Goal: Information Seeking & Learning: Learn about a topic

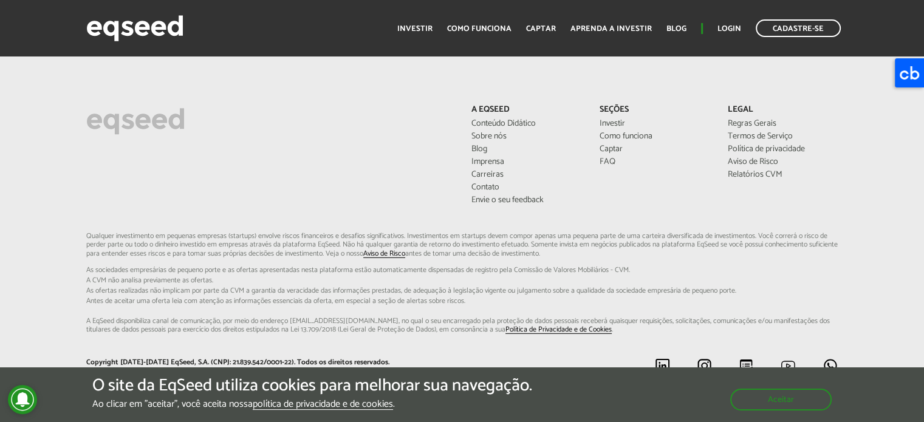
scroll to position [3370, 0]
click at [413, 30] on link "Investir" at bounding box center [414, 29] width 35 height 8
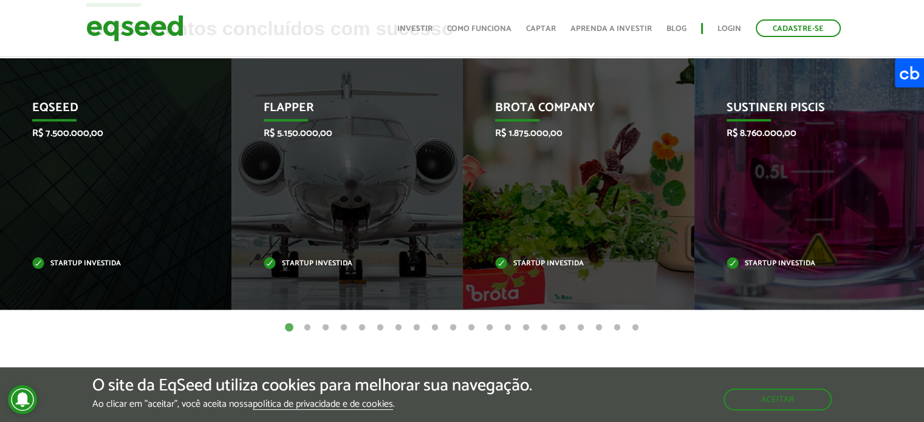
scroll to position [513, 0]
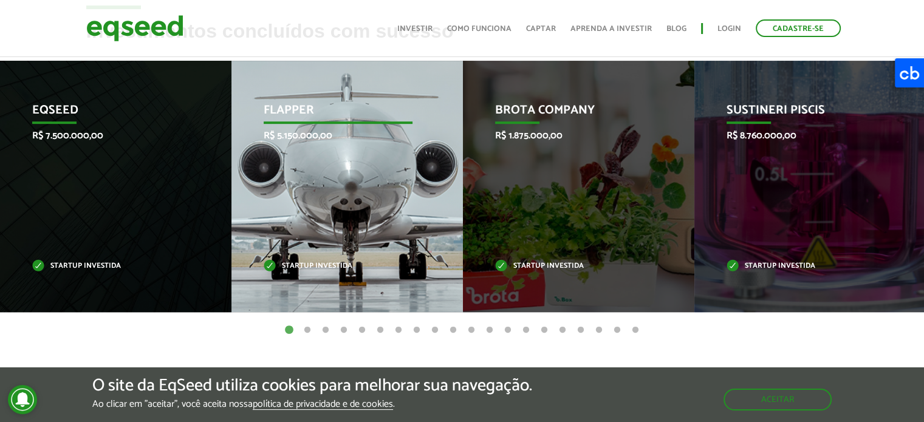
drag, startPoint x: 648, startPoint y: 199, endPoint x: 271, endPoint y: 194, distance: 376.7
click at [463, 194] on div "Brota Company R$ 1.875.000,00 Startup investida" at bounding box center [569, 186] width 213 height 251
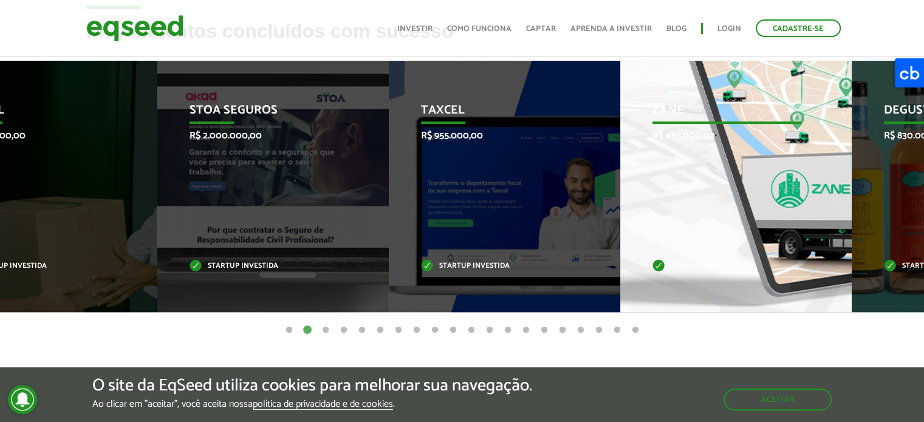
drag, startPoint x: 746, startPoint y: 255, endPoint x: 323, endPoint y: 223, distance: 424.0
click at [620, 228] on div "Zane R$ 455.000,00 Startup investida" at bounding box center [726, 186] width 213 height 251
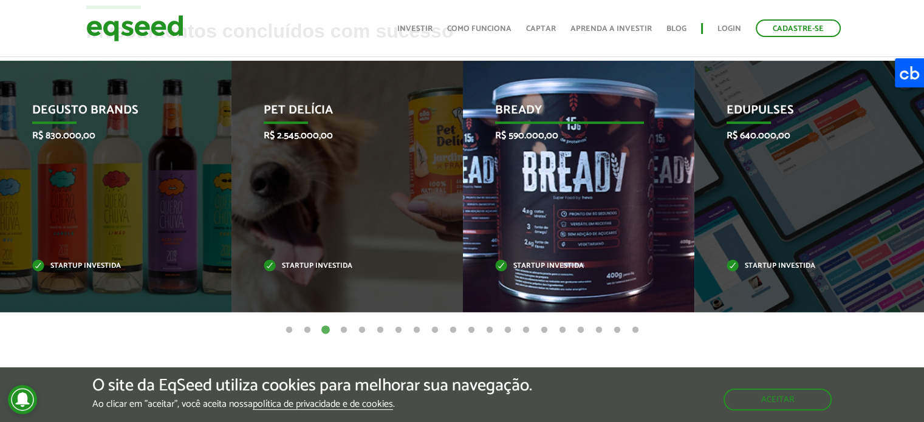
drag, startPoint x: 649, startPoint y: 207, endPoint x: 293, endPoint y: 208, distance: 356.6
click at [463, 208] on div "Bready R$ 590.000,00 Startup investida" at bounding box center [569, 186] width 213 height 251
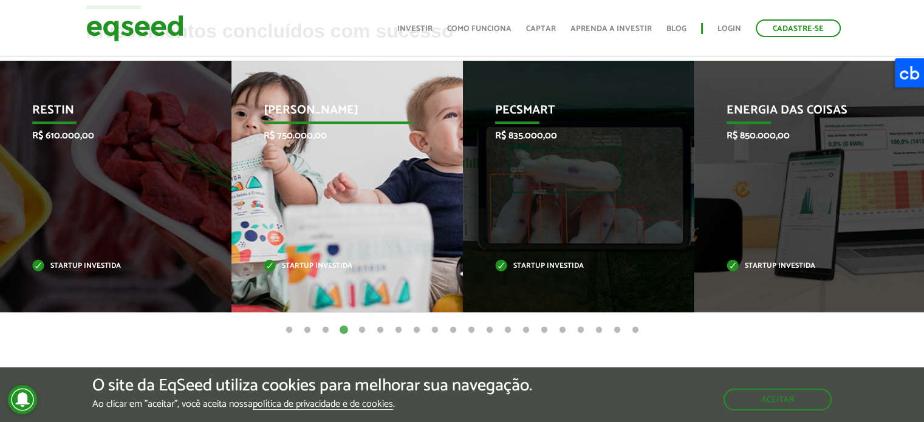
drag, startPoint x: 772, startPoint y: 208, endPoint x: 297, endPoint y: 191, distance: 475.3
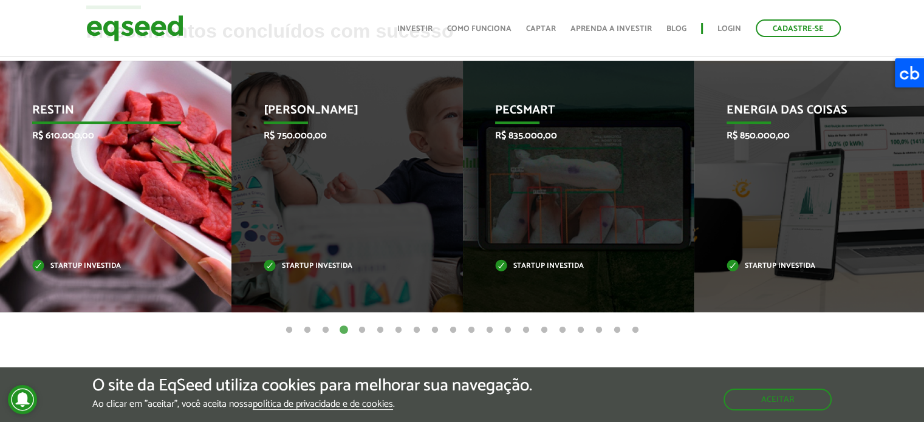
click at [51, 112] on p "Restin" at bounding box center [106, 113] width 149 height 21
click at [80, 265] on p "Startup investida" at bounding box center [106, 266] width 149 height 7
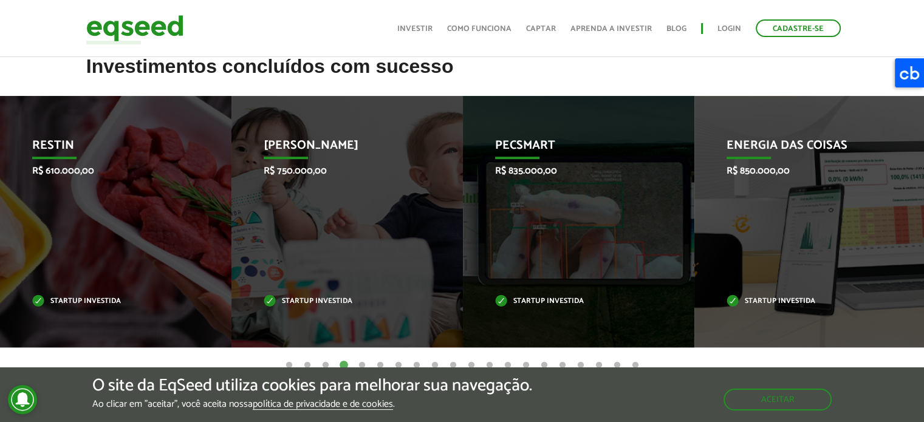
scroll to position [478, 0]
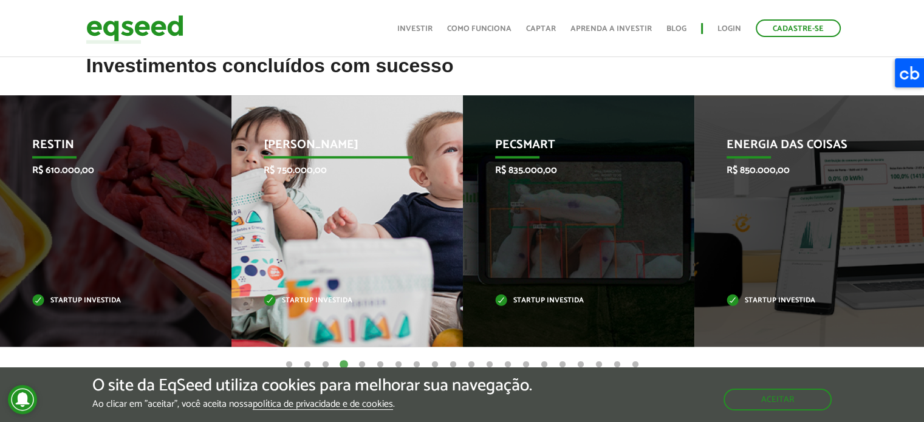
drag, startPoint x: 711, startPoint y: 290, endPoint x: 324, endPoint y: 269, distance: 387.5
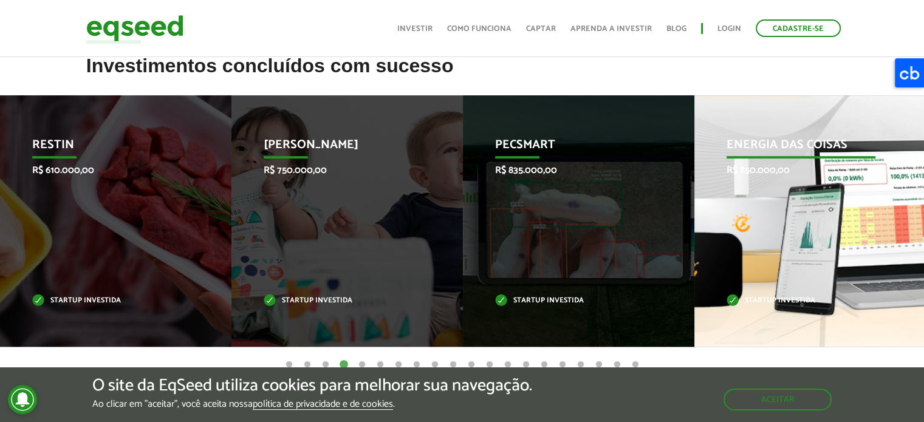
drag, startPoint x: 822, startPoint y: 301, endPoint x: 398, endPoint y: 286, distance: 423.7
click at [694, 286] on div "Energia das Coisas R$ 850.000,00 Startup investida" at bounding box center [800, 220] width 213 height 251
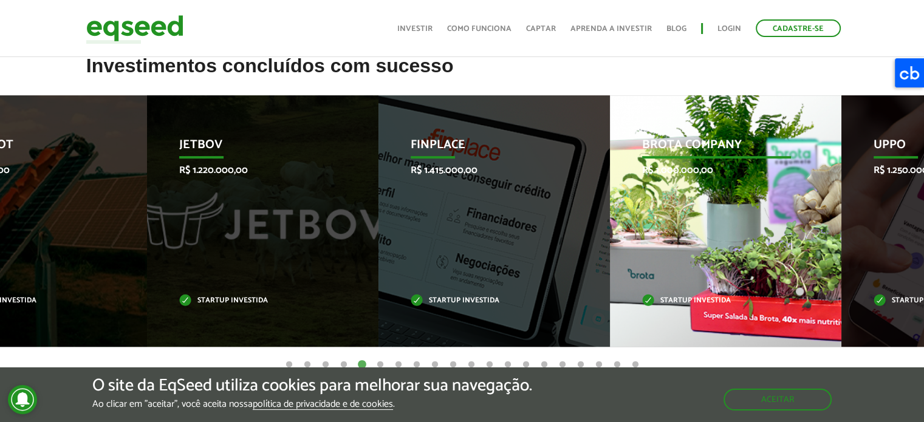
drag, startPoint x: 759, startPoint y: 260, endPoint x: 158, endPoint y: 240, distance: 601.7
click at [610, 240] on div "Brota Company R$ 1.000.000,00 Startup investida" at bounding box center [716, 220] width 213 height 251
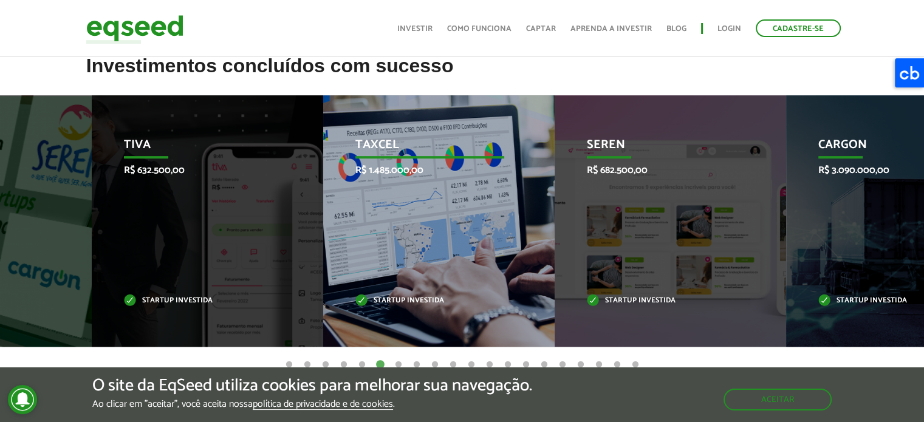
drag, startPoint x: 823, startPoint y: 245, endPoint x: 152, endPoint y: 210, distance: 671.6
click at [323, 210] on div "Taxcel R$ 1.485.000,00 Startup investida" at bounding box center [429, 220] width 213 height 251
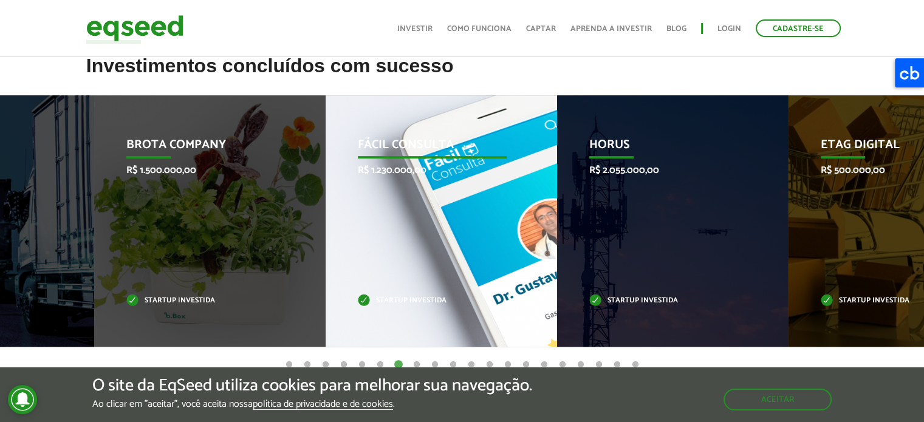
drag, startPoint x: 858, startPoint y: 224, endPoint x: 196, endPoint y: 187, distance: 663.7
click at [326, 187] on div "Fácil Consulta R$ 1.230.000,00 Startup investida" at bounding box center [432, 220] width 213 height 251
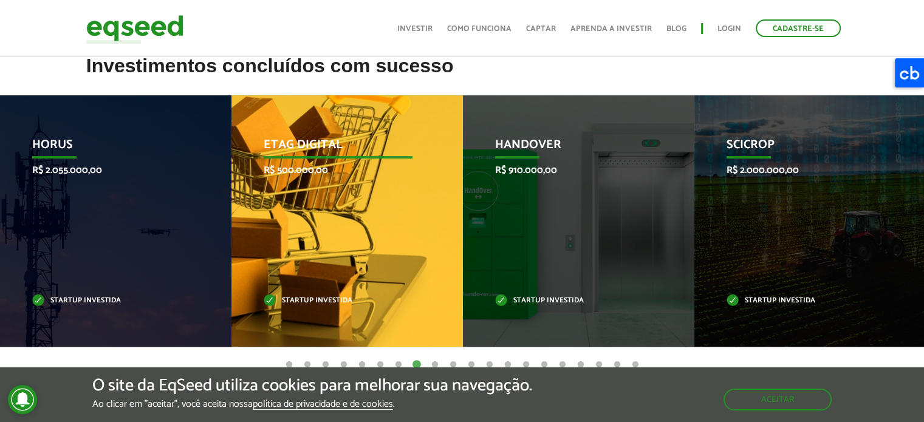
drag, startPoint x: 802, startPoint y: 241, endPoint x: 269, endPoint y: 225, distance: 533.0
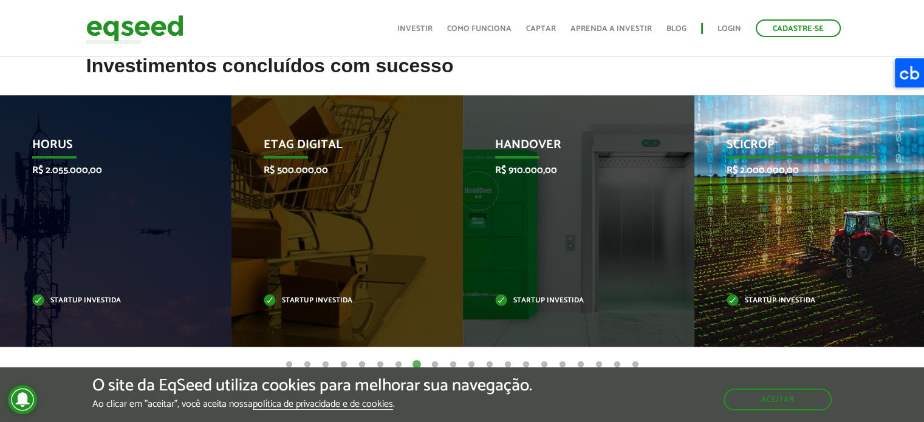
drag, startPoint x: 829, startPoint y: 259, endPoint x: 152, endPoint y: 223, distance: 677.7
click at [694, 223] on div "SciCrop R$ 2.000.000,00 Startup investida" at bounding box center [800, 220] width 213 height 251
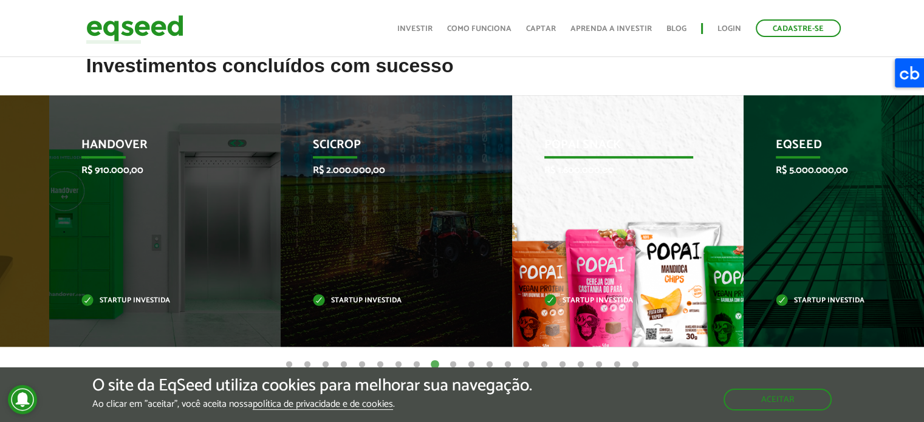
drag, startPoint x: 36, startPoint y: 238, endPoint x: 656, endPoint y: 253, distance: 620.4
click at [656, 253] on div "Popai Snack R$ 1.600.000,00 Startup investida" at bounding box center [618, 220] width 213 height 251
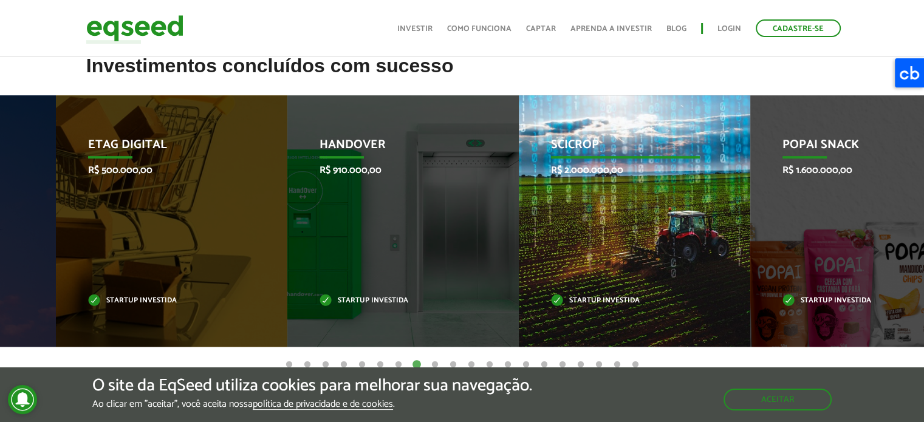
drag, startPoint x: 825, startPoint y: 261, endPoint x: 190, endPoint y: 267, distance: 634.8
click at [519, 267] on div "SciCrop R$ 2.000.000,00 Startup investida" at bounding box center [625, 220] width 213 height 251
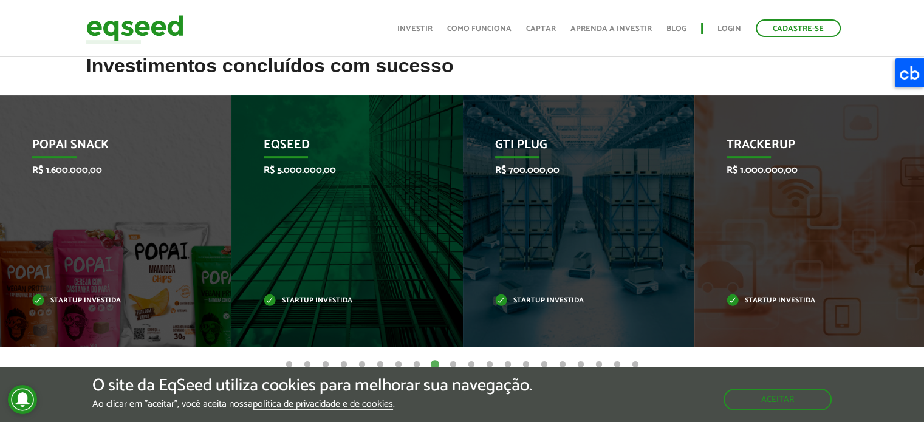
drag, startPoint x: 785, startPoint y: 273, endPoint x: 214, endPoint y: 256, distance: 571.3
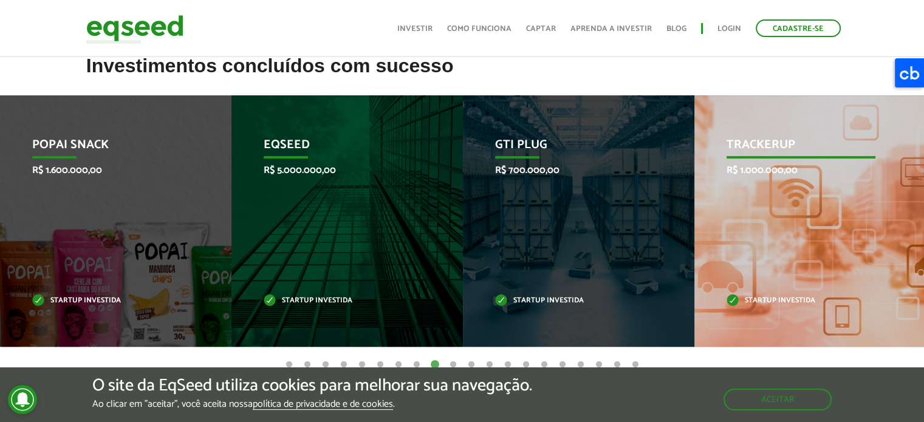
drag, startPoint x: 751, startPoint y: 255, endPoint x: 177, endPoint y: 211, distance: 576.3
click at [694, 211] on div "TrackerUp R$ 1.000.000,00 Startup investida" at bounding box center [800, 220] width 213 height 251
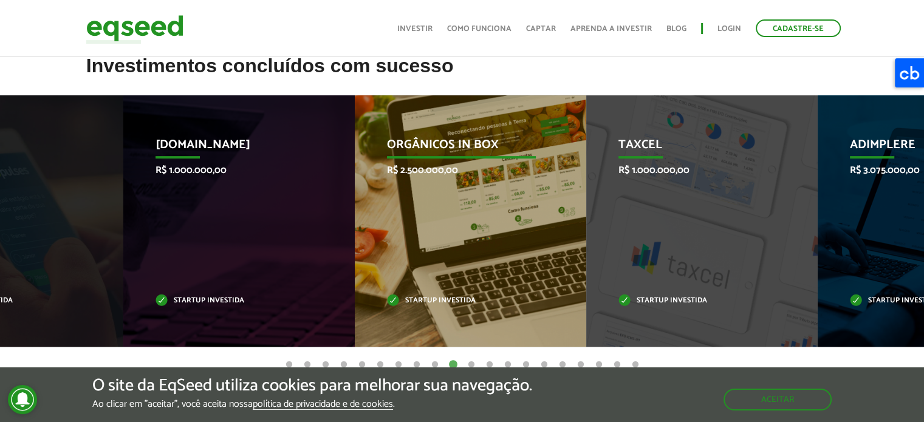
drag, startPoint x: 834, startPoint y: 238, endPoint x: 193, endPoint y: 188, distance: 643.4
click at [355, 188] on div "Orgânicos in Box R$ 2.500.000,00 Startup investida" at bounding box center [461, 220] width 213 height 251
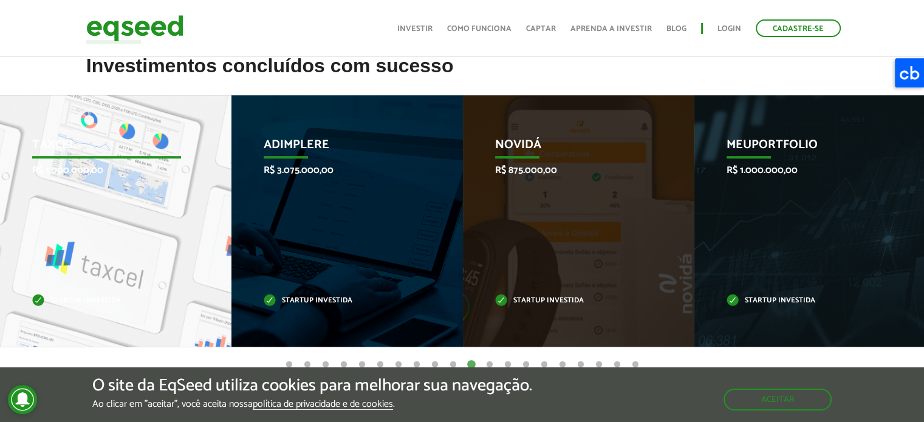
drag, startPoint x: 830, startPoint y: 211, endPoint x: 93, endPoint y: 188, distance: 737.2
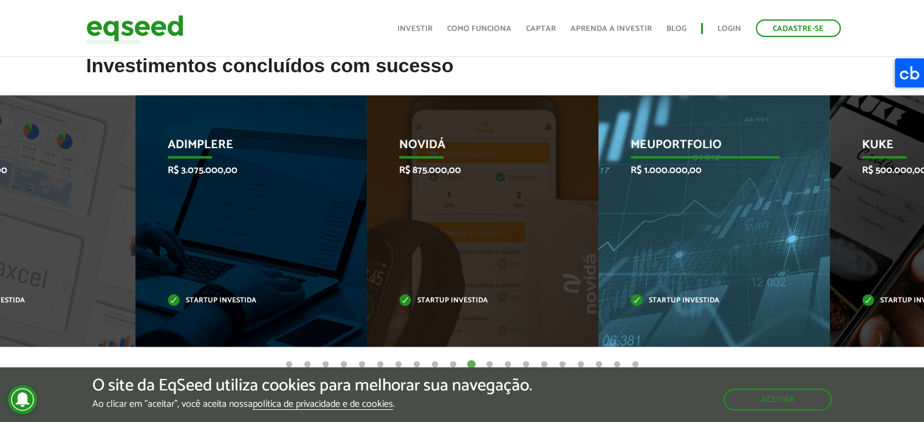
drag, startPoint x: 761, startPoint y: 248, endPoint x: 131, endPoint y: 206, distance: 630.7
click at [598, 206] on div "MeuPortfolio R$ 1.000.000,00 Startup investida" at bounding box center [704, 220] width 213 height 251
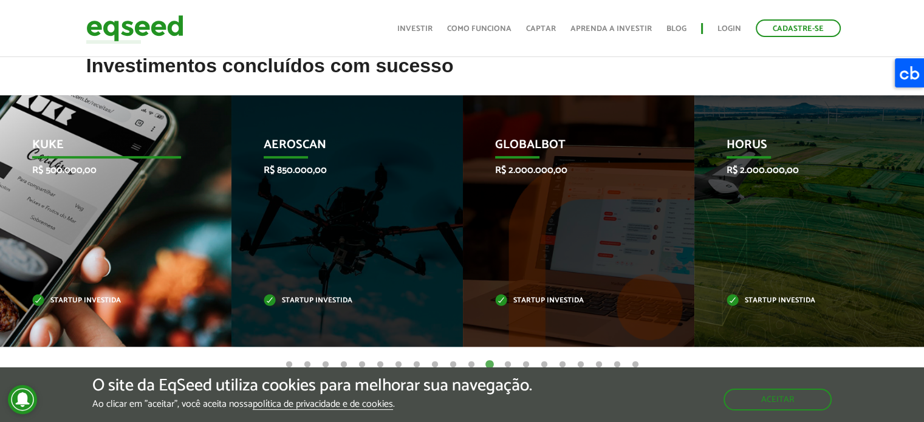
drag, startPoint x: 880, startPoint y: 250, endPoint x: 0, endPoint y: 181, distance: 882.3
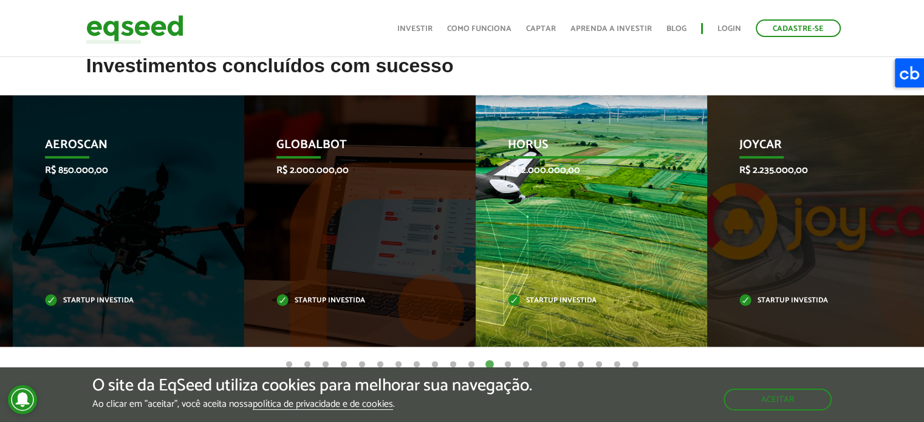
drag, startPoint x: 779, startPoint y: 230, endPoint x: 176, endPoint y: 171, distance: 606.1
click at [476, 171] on div "HORUS R$ 2.000.000,00 Startup investida" at bounding box center [582, 220] width 213 height 251
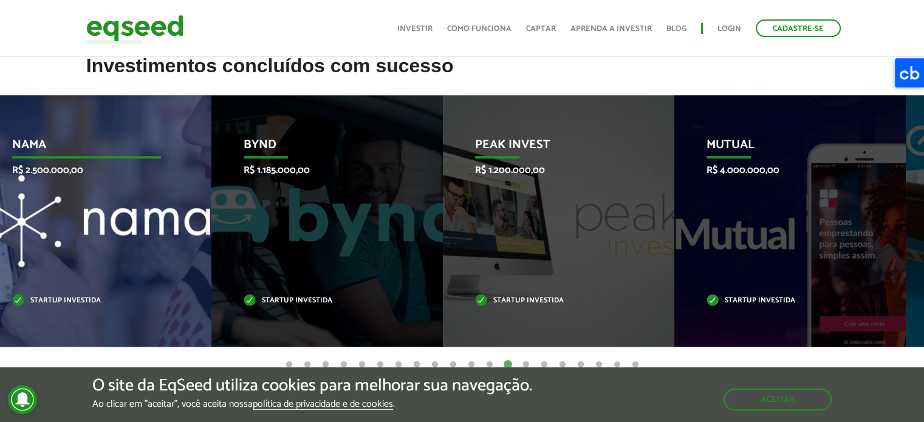
drag, startPoint x: 793, startPoint y: 235, endPoint x: 41, endPoint y: 179, distance: 753.5
click at [41, 179] on div "Nama R$ 2.500.000,00 Startup investida" at bounding box center [86, 220] width 213 height 251
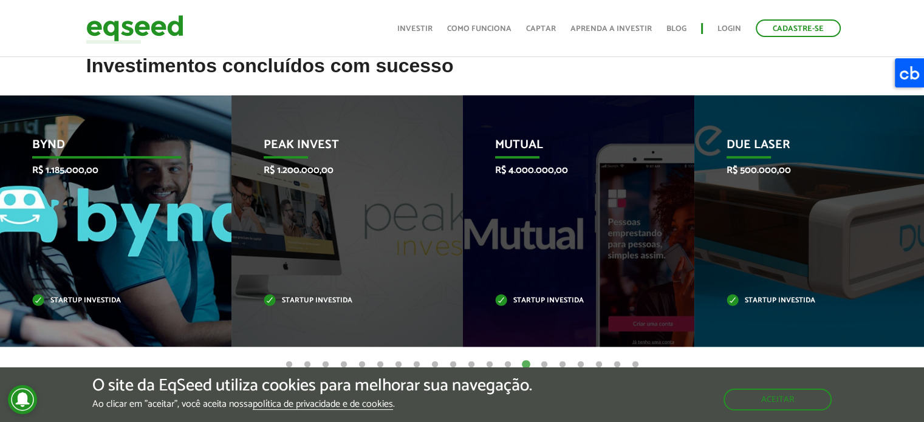
drag, startPoint x: 759, startPoint y: 240, endPoint x: 146, endPoint y: 163, distance: 617.7
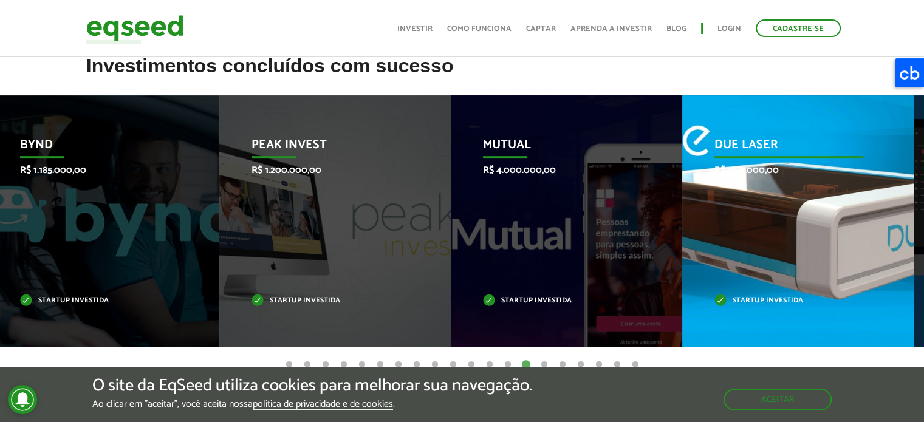
drag, startPoint x: 751, startPoint y: 238, endPoint x: 93, endPoint y: 149, distance: 663.8
click at [682, 149] on div "Due Laser R$ 500.000,00 Startup investida" at bounding box center [788, 220] width 213 height 251
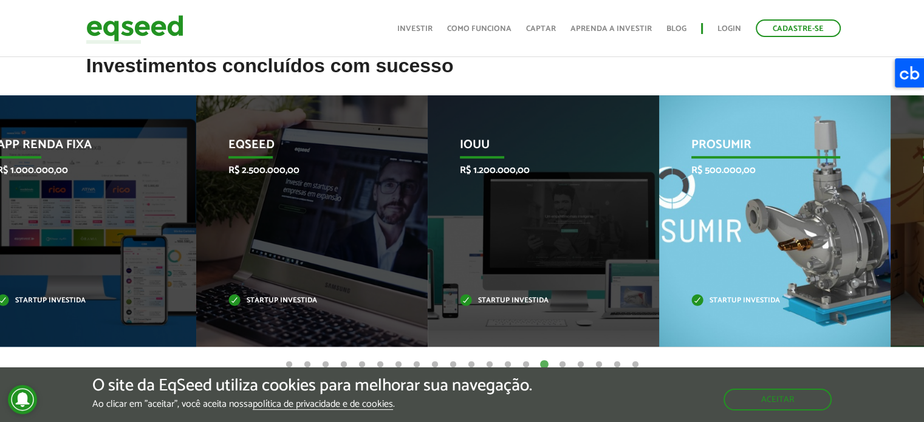
drag, startPoint x: 788, startPoint y: 225, endPoint x: 142, endPoint y: 176, distance: 648.2
click at [659, 176] on div "PROSUMIR R$ 500.000,00 Startup investida" at bounding box center [765, 220] width 213 height 251
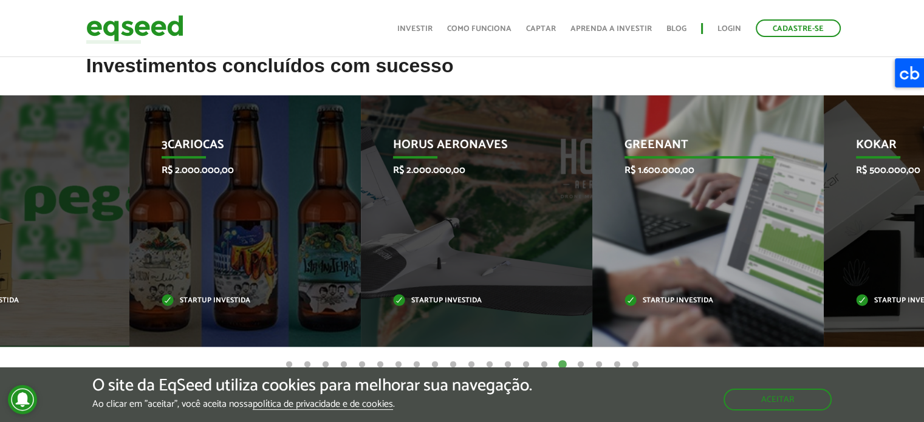
drag, startPoint x: 748, startPoint y: 253, endPoint x: 213, endPoint y: 282, distance: 536.6
click at [592, 282] on div "GreenAnt R$ 1.600.000,00 Startup investida" at bounding box center [698, 220] width 213 height 251
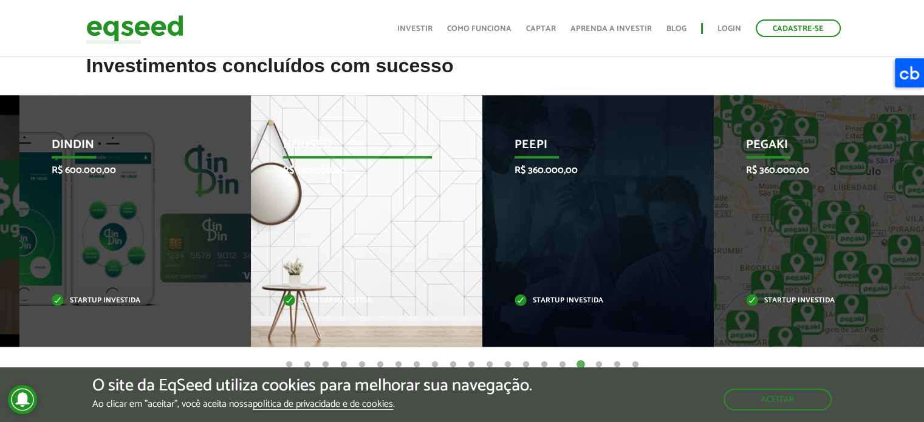
drag, startPoint x: 848, startPoint y: 252, endPoint x: 287, endPoint y: 196, distance: 564.1
click at [287, 196] on div "Housed R$ 360.000,00 Startup investida" at bounding box center [357, 220] width 213 height 251
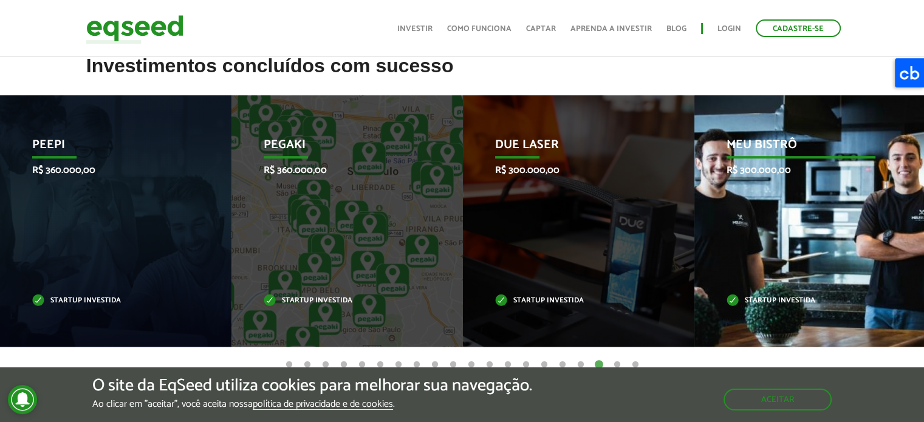
drag, startPoint x: 880, startPoint y: 239, endPoint x: 291, endPoint y: 168, distance: 592.9
click at [694, 168] on div "Meu Bistrô R$ 300.000,00 Startup investida" at bounding box center [800, 220] width 213 height 251
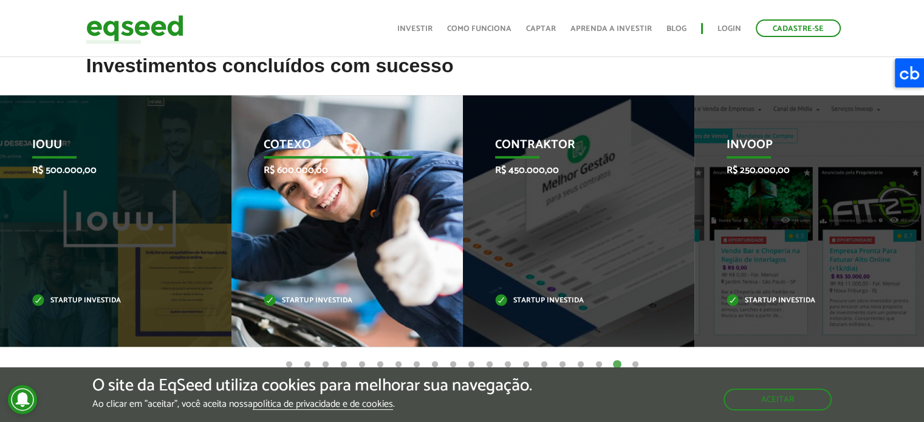
drag, startPoint x: 830, startPoint y: 228, endPoint x: 274, endPoint y: 162, distance: 560.4
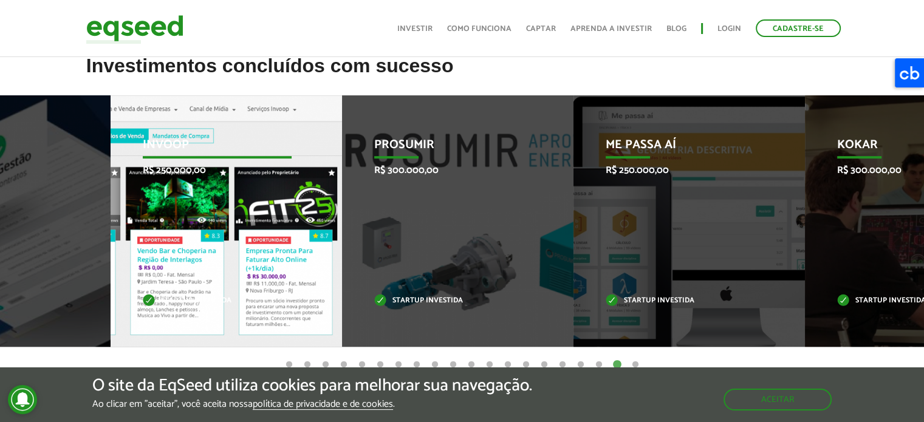
drag, startPoint x: 790, startPoint y: 235, endPoint x: 137, endPoint y: 162, distance: 657.1
click at [147, 163] on div "Invoop R$ 250.000,00 Startup investida" at bounding box center [217, 220] width 213 height 251
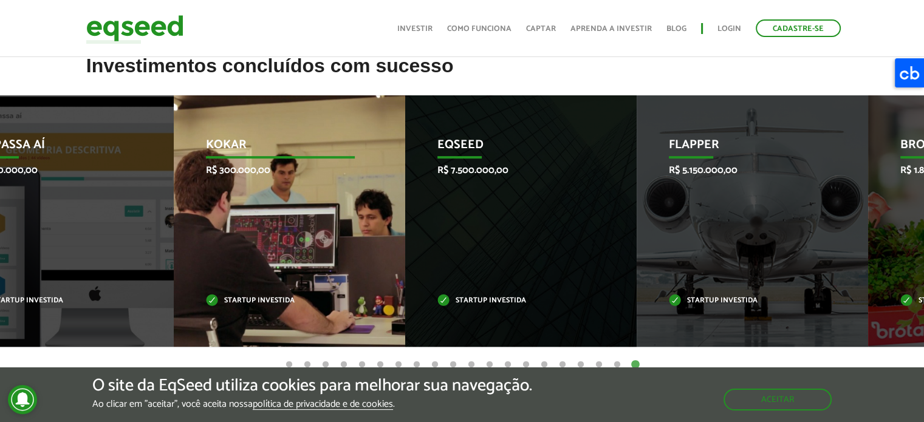
drag, startPoint x: 799, startPoint y: 246, endPoint x: 182, endPoint y: 195, distance: 619.3
click at [188, 197] on div "Kokar R$ 300.000,00 Startup investida" at bounding box center [280, 220] width 213 height 251
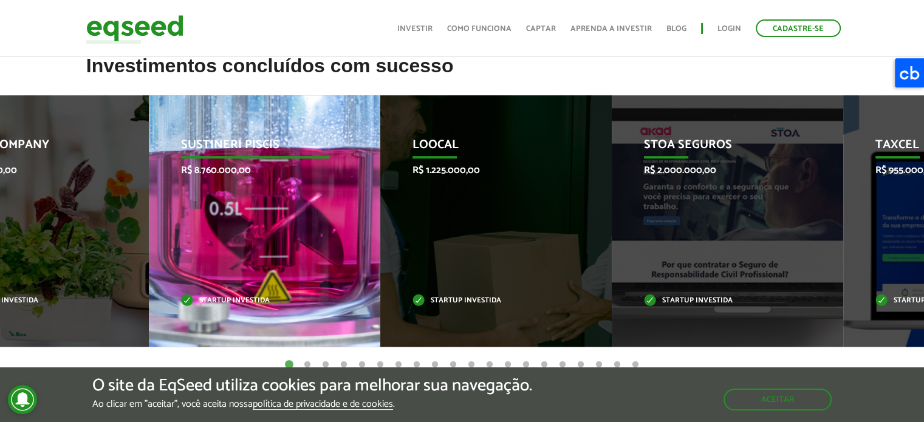
drag, startPoint x: 821, startPoint y: 264, endPoint x: 12, endPoint y: 267, distance: 809.1
click at [149, 268] on div "Sustineri Piscis R$ 8.760.000,00 Startup investida" at bounding box center [255, 220] width 213 height 251
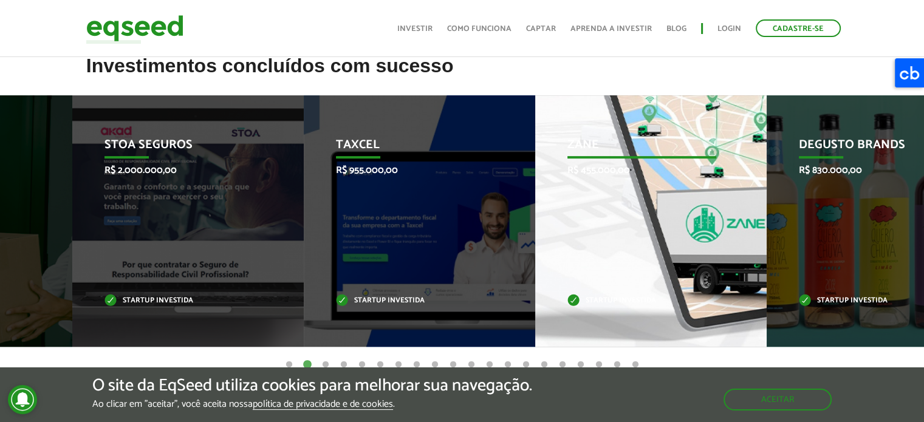
drag, startPoint x: 769, startPoint y: 261, endPoint x: 29, endPoint y: 202, distance: 742.2
click at [535, 202] on div "Zane R$ 455.000,00 Startup investida" at bounding box center [641, 220] width 213 height 251
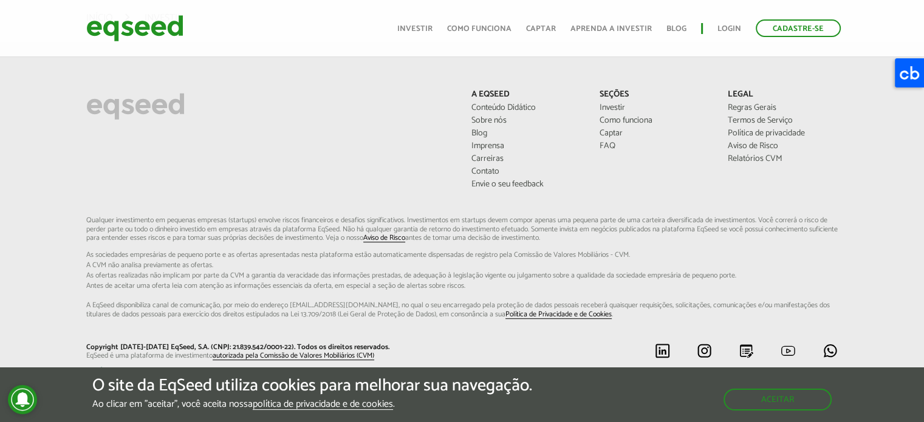
scroll to position [989, 0]
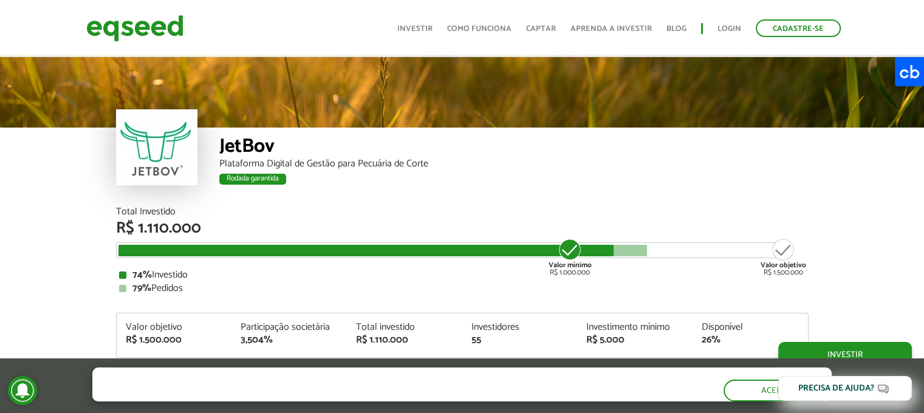
scroll to position [1465, 0]
